Goal: Check status

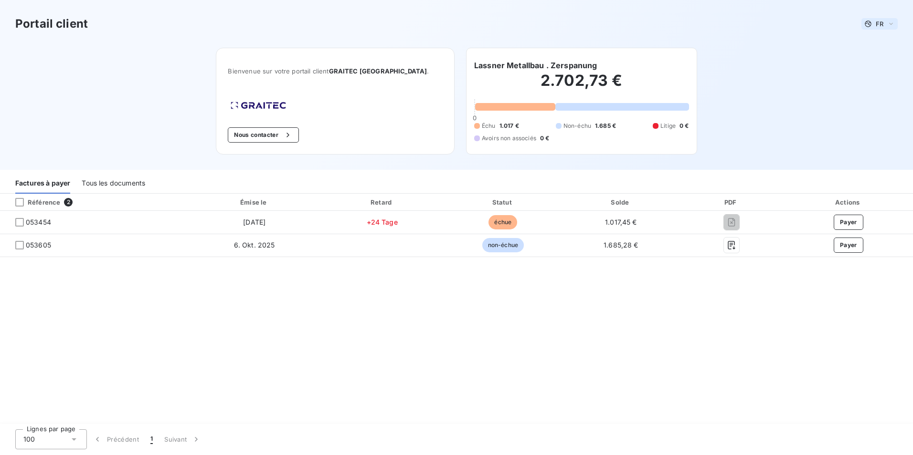
click at [882, 23] on span "FR" at bounding box center [879, 24] width 8 height 8
click at [873, 61] on span "Anglais" at bounding box center [877, 61] width 22 height 9
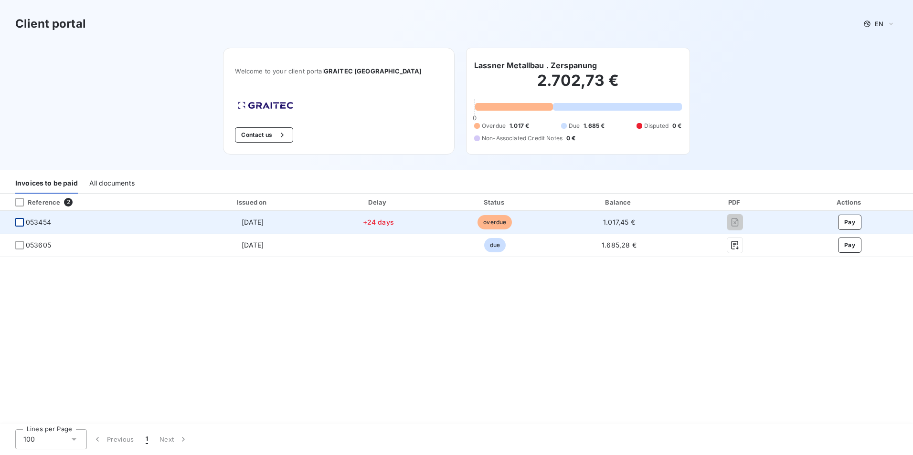
click at [20, 223] on div at bounding box center [19, 222] width 9 height 9
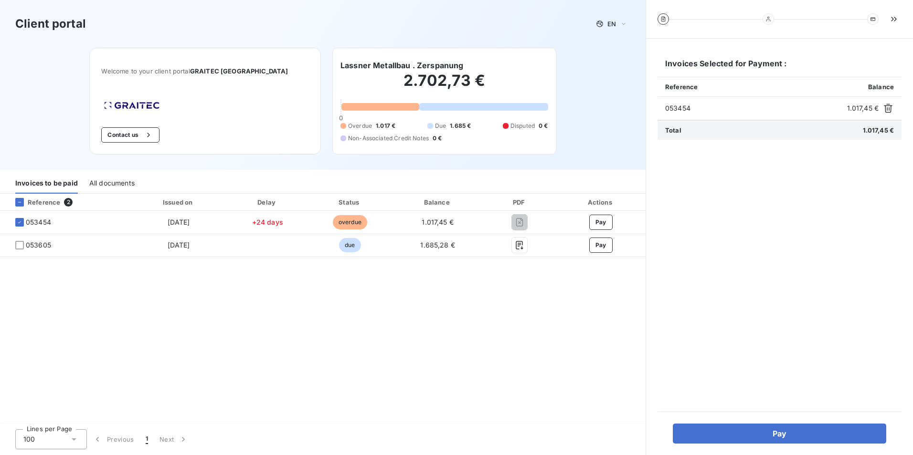
click at [119, 182] on div "All documents" at bounding box center [111, 184] width 45 height 20
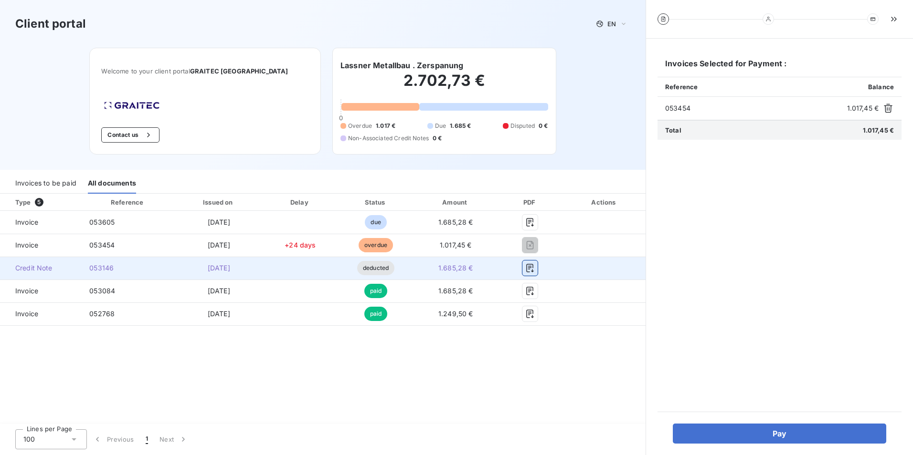
click at [533, 272] on icon "button" at bounding box center [529, 268] width 7 height 9
click at [532, 269] on icon "button" at bounding box center [530, 268] width 10 height 10
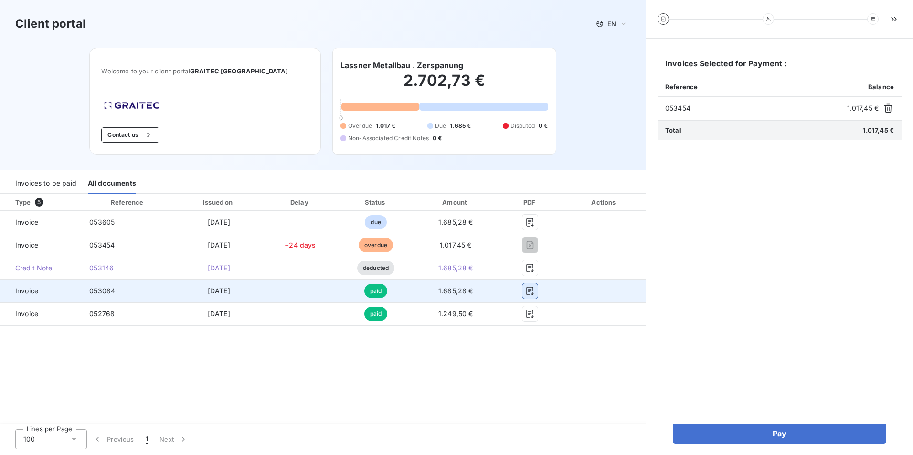
click at [527, 295] on icon "button" at bounding box center [530, 291] width 10 height 10
